Goal: Task Accomplishment & Management: Complete application form

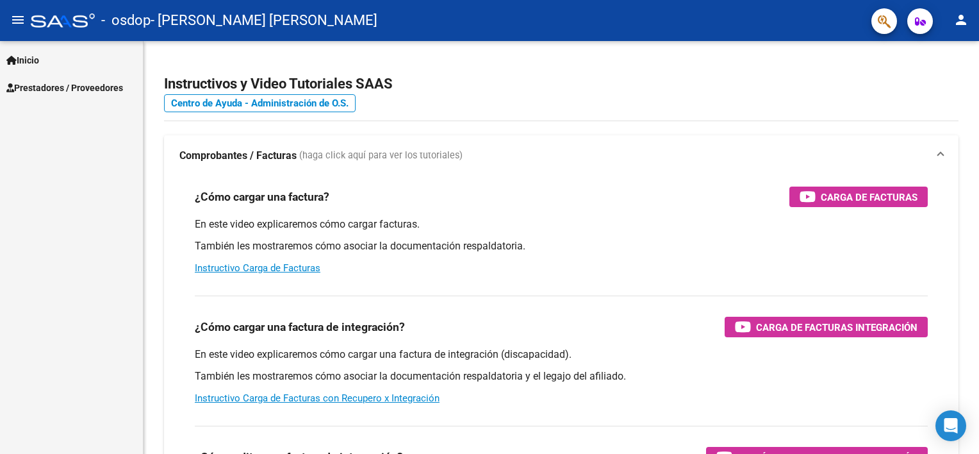
click at [965, 17] on mat-icon "person" at bounding box center [961, 19] width 15 height 15
click at [931, 90] on button "exit_to_app Salir" at bounding box center [935, 84] width 78 height 31
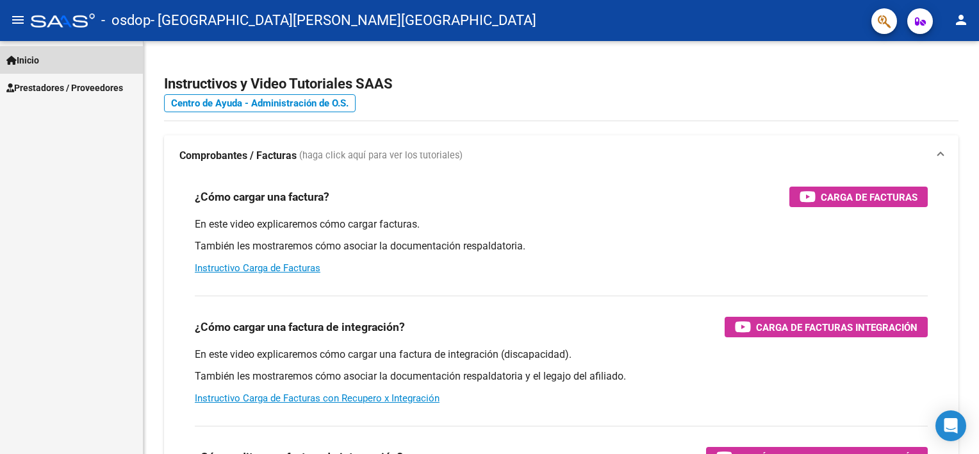
click at [39, 56] on span "Inicio" at bounding box center [22, 60] width 33 height 14
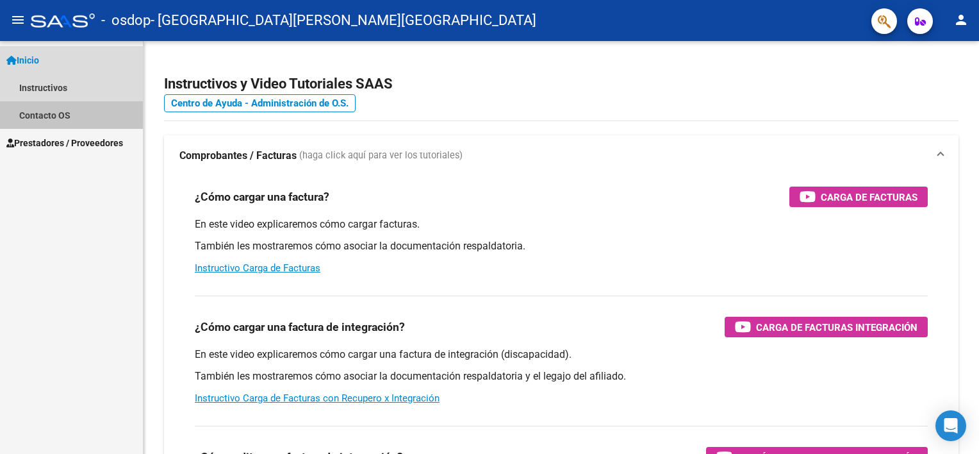
click at [54, 113] on link "Contacto OS" at bounding box center [71, 115] width 143 height 28
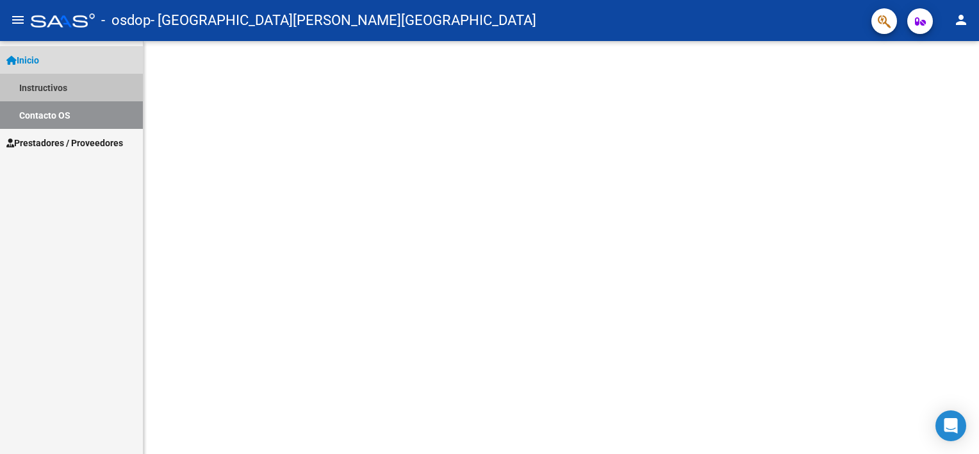
click at [54, 92] on link "Instructivos" at bounding box center [71, 88] width 143 height 28
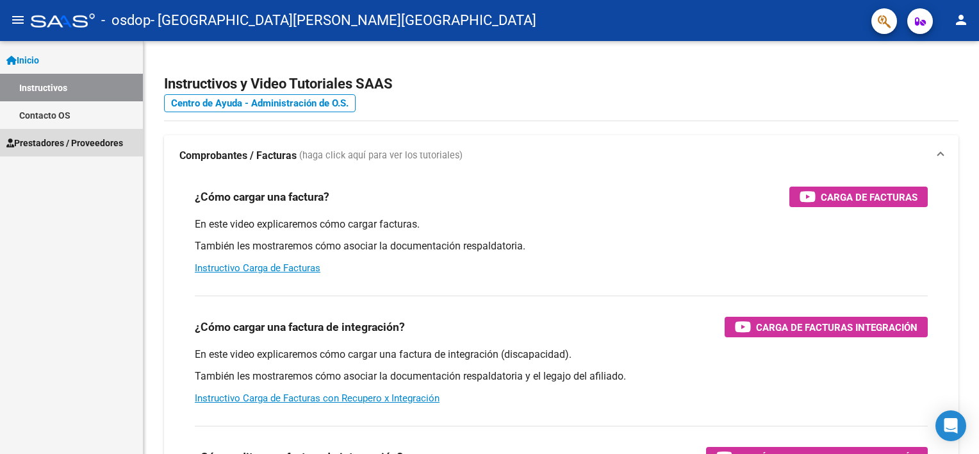
click at [41, 147] on span "Prestadores / Proveedores" at bounding box center [64, 143] width 117 height 14
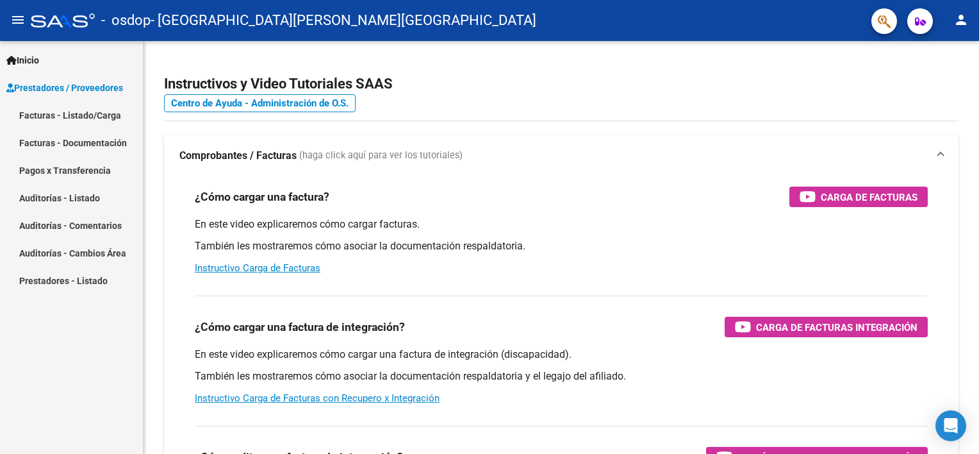
click at [69, 117] on link "Facturas - Listado/Carga" at bounding box center [71, 115] width 143 height 28
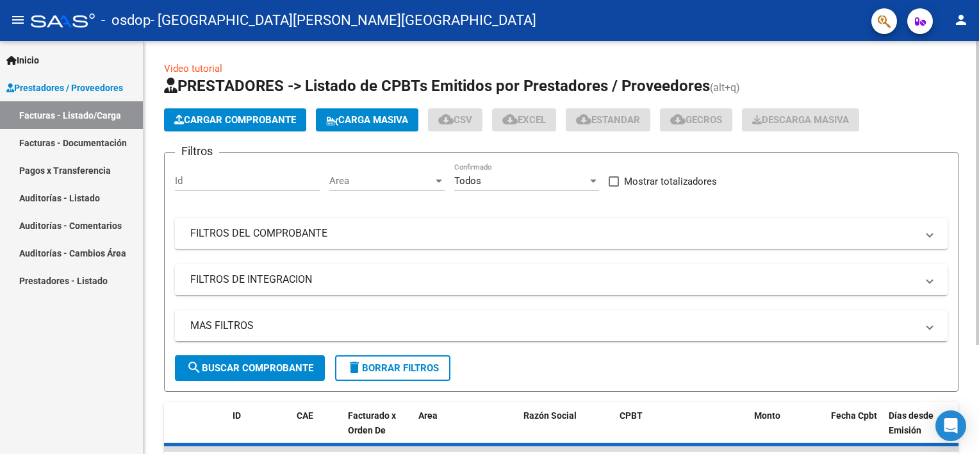
click at [267, 124] on span "Cargar Comprobante" at bounding box center [235, 120] width 122 height 12
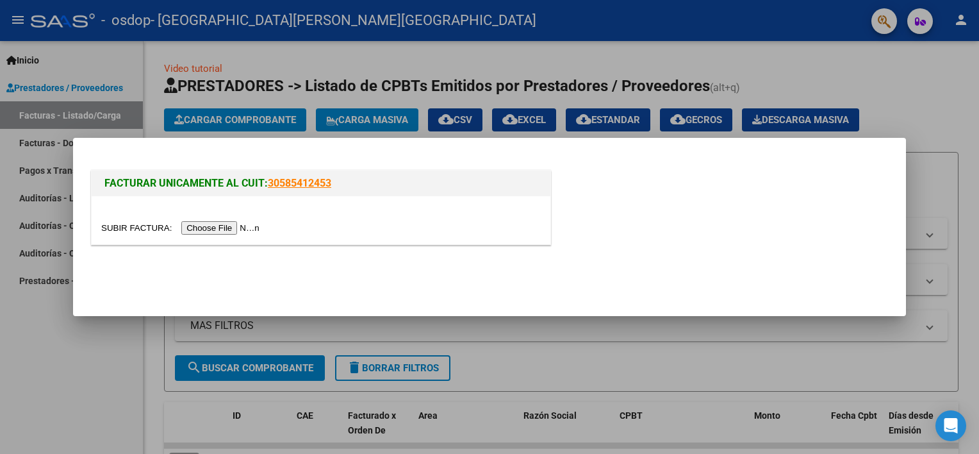
click at [201, 231] on input "file" at bounding box center [182, 227] width 162 height 13
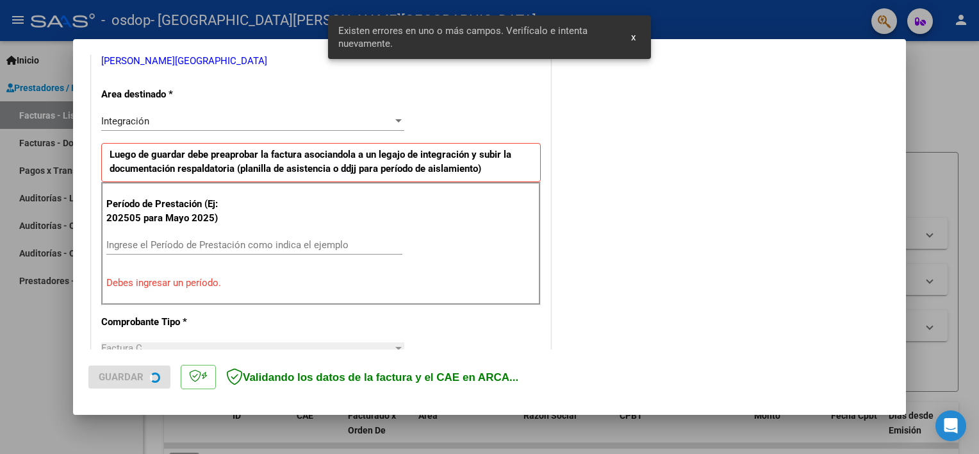
scroll to position [274, 0]
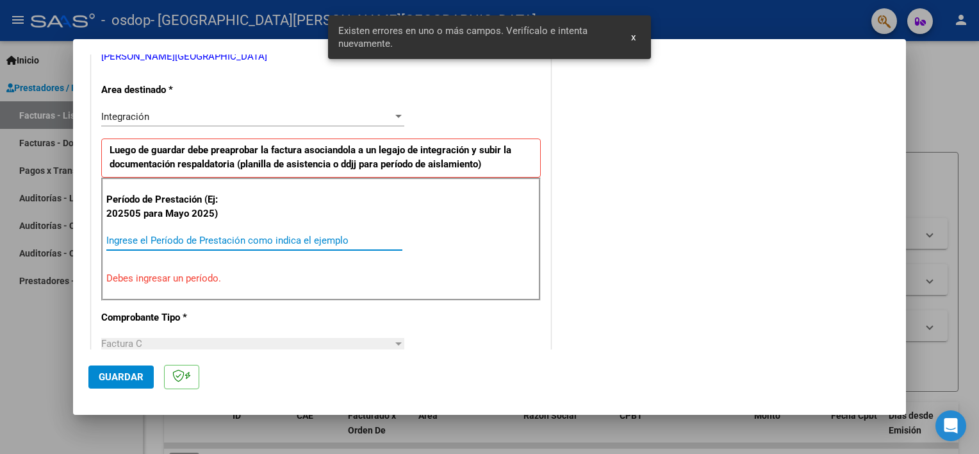
click at [187, 237] on input "Ingrese el Período de Prestación como indica el ejemplo" at bounding box center [254, 241] width 296 height 12
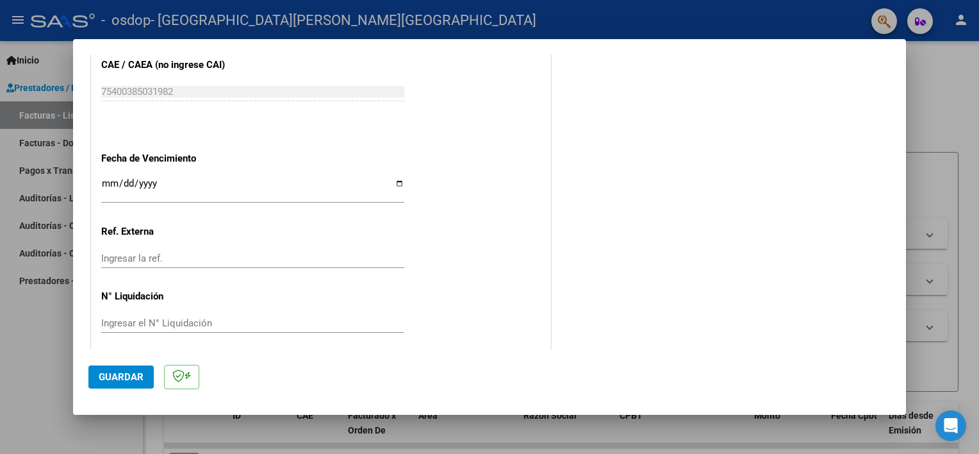
scroll to position [831, 0]
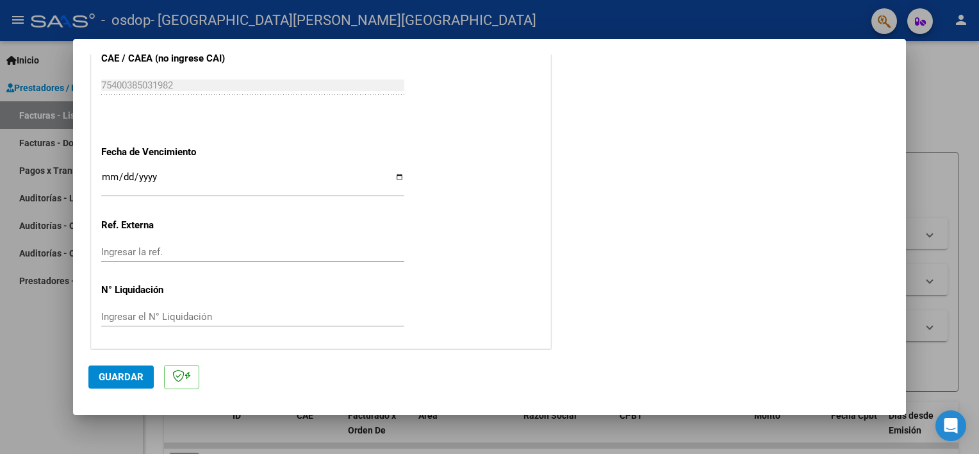
type input "202509"
click at [395, 174] on input "Ingresar la fecha" at bounding box center [252, 182] width 303 height 21
type input "2025-10-12"
click at [134, 372] on span "Guardar" at bounding box center [121, 377] width 45 height 12
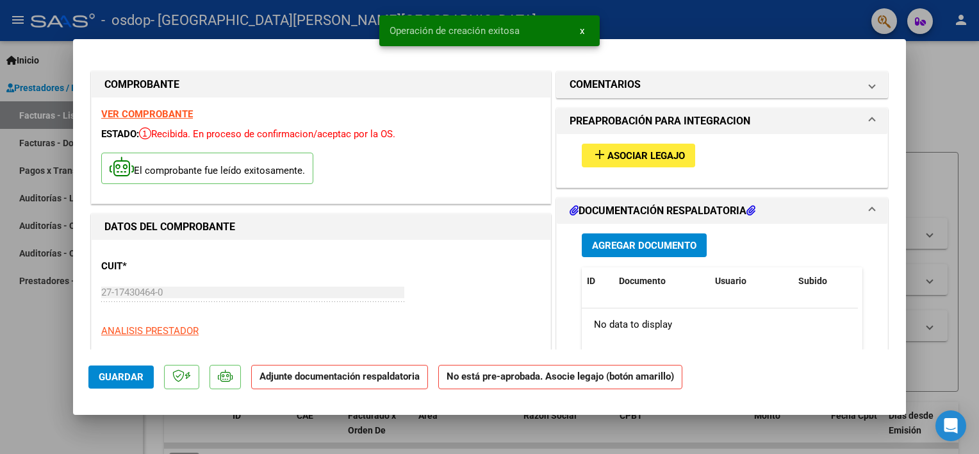
click at [608, 154] on span "Asociar Legajo" at bounding box center [647, 156] width 78 height 12
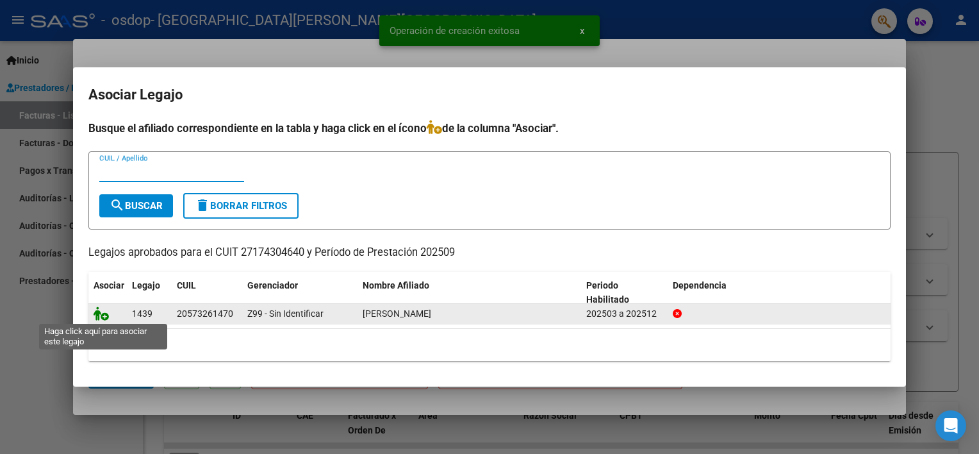
click at [95, 309] on icon at bounding box center [101, 313] width 15 height 14
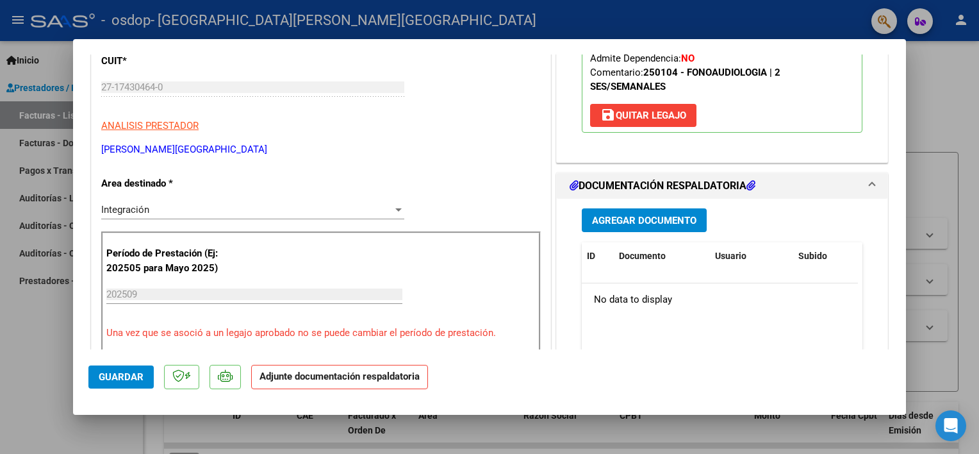
scroll to position [321, 0]
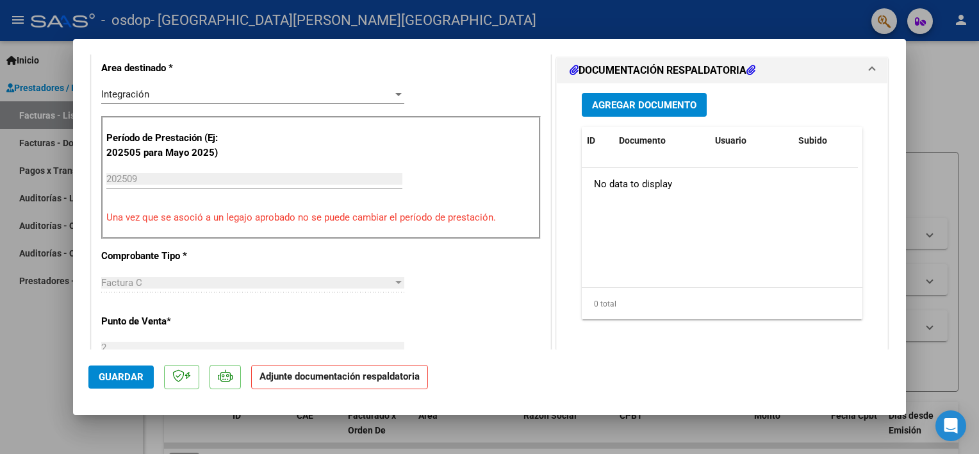
click at [674, 105] on span "Agregar Documento" at bounding box center [644, 105] width 104 height 12
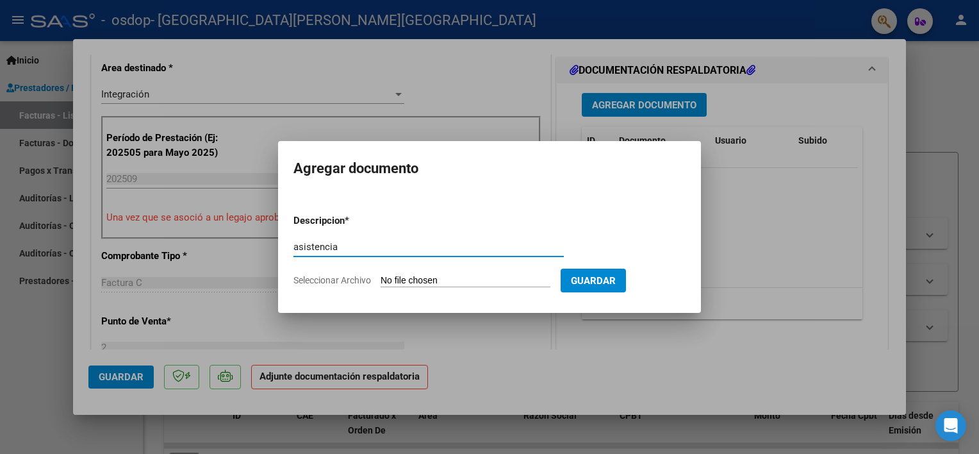
type input "asistencia"
click at [410, 279] on input "Seleccionar Archivo" at bounding box center [466, 281] width 170 height 12
type input "C:\fakepath\COFRE.pdf"
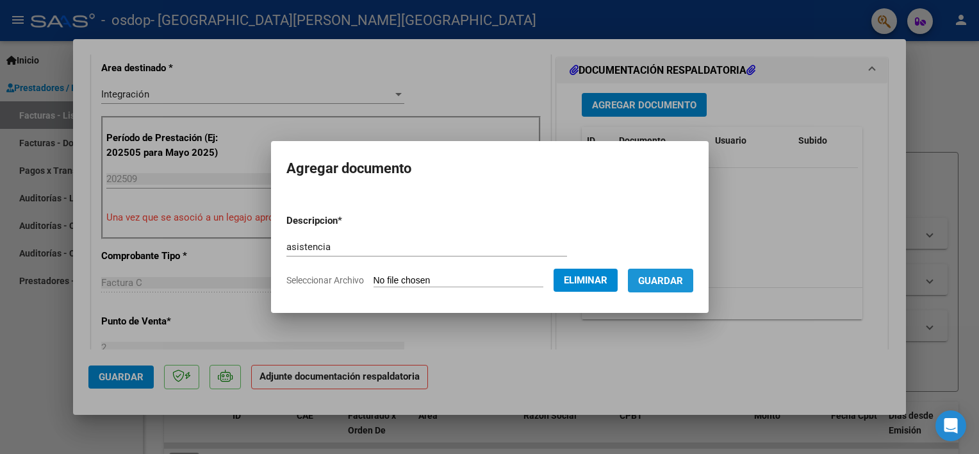
click at [667, 279] on span "Guardar" at bounding box center [660, 281] width 45 height 12
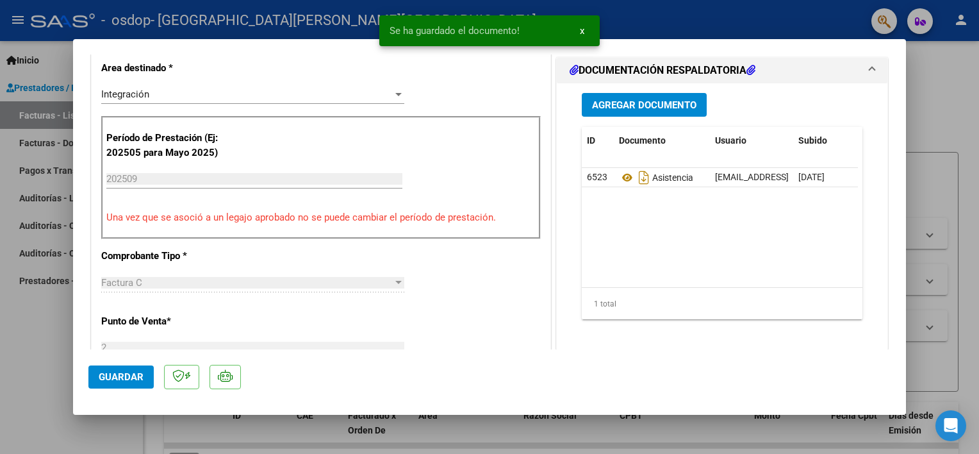
click at [918, 292] on div at bounding box center [489, 227] width 979 height 454
type input "$ 0,00"
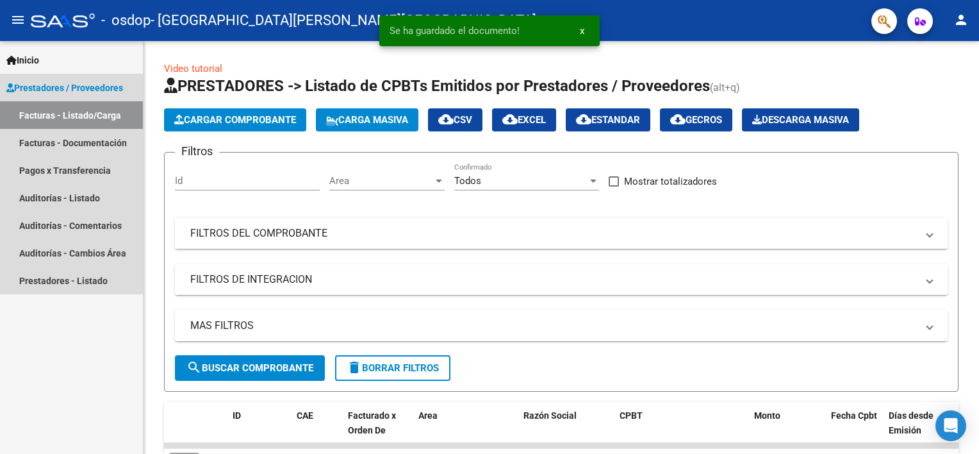
click at [85, 119] on link "Facturas - Listado/Carga" at bounding box center [71, 115] width 143 height 28
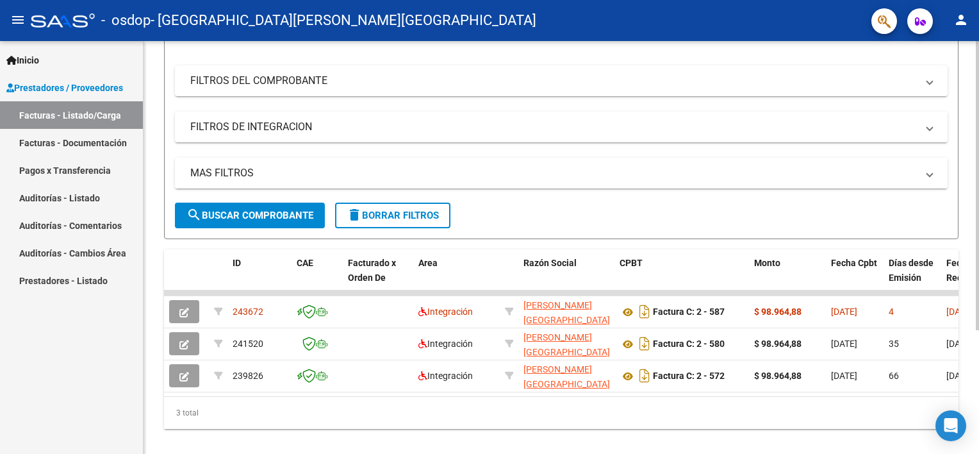
scroll to position [176, 0]
